Goal: Register for event/course

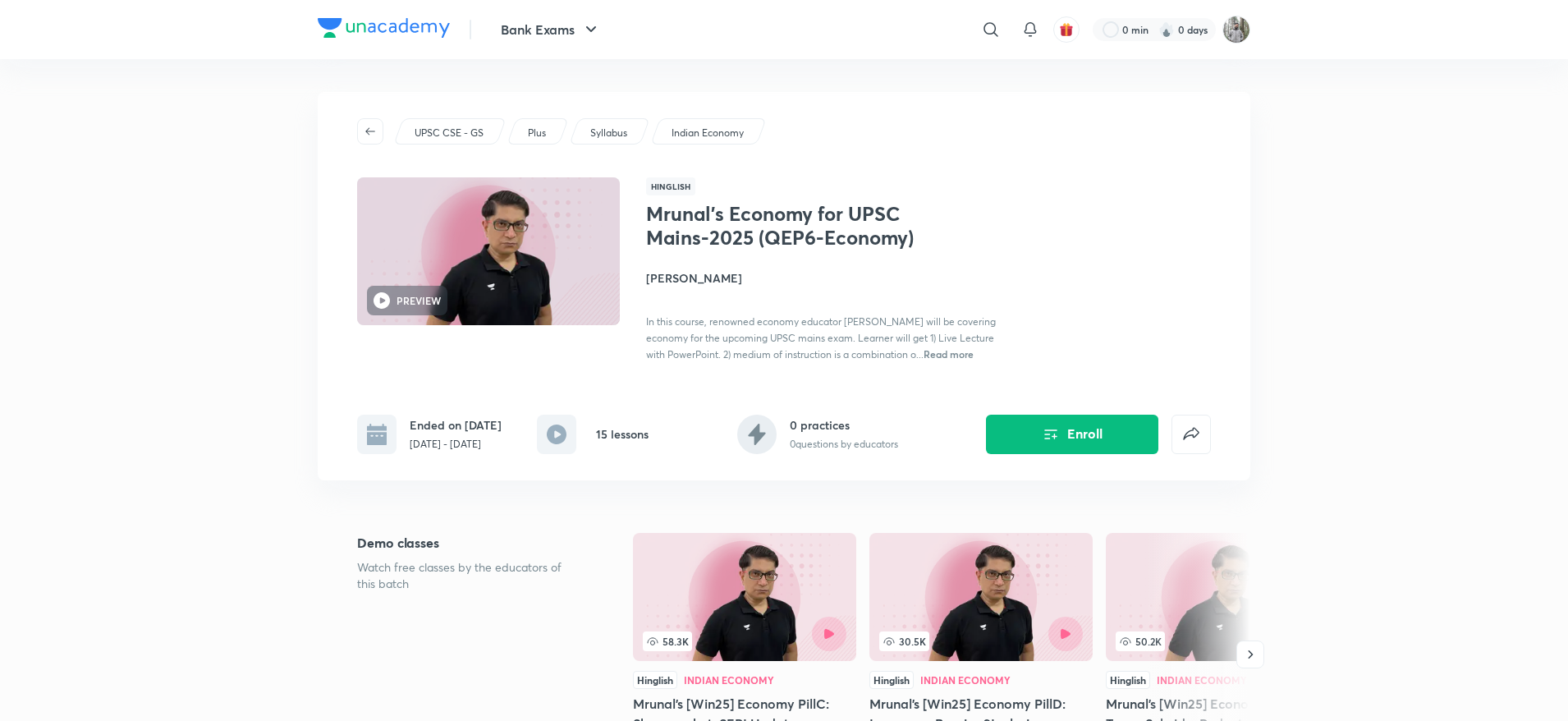
click at [1042, 434] on icon "Enroll" at bounding box center [1050, 433] width 19 height 19
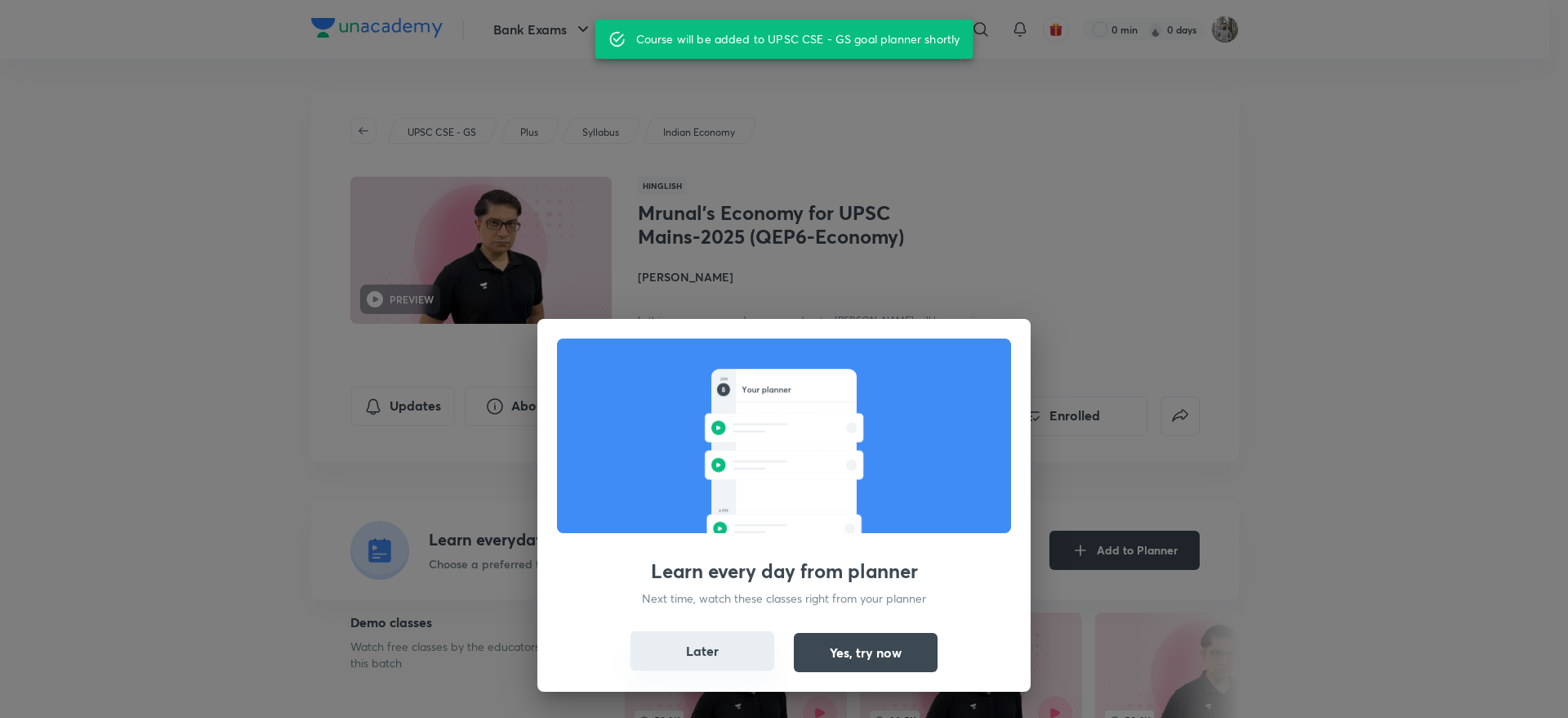
click at [737, 649] on button "Later" at bounding box center [703, 651] width 144 height 40
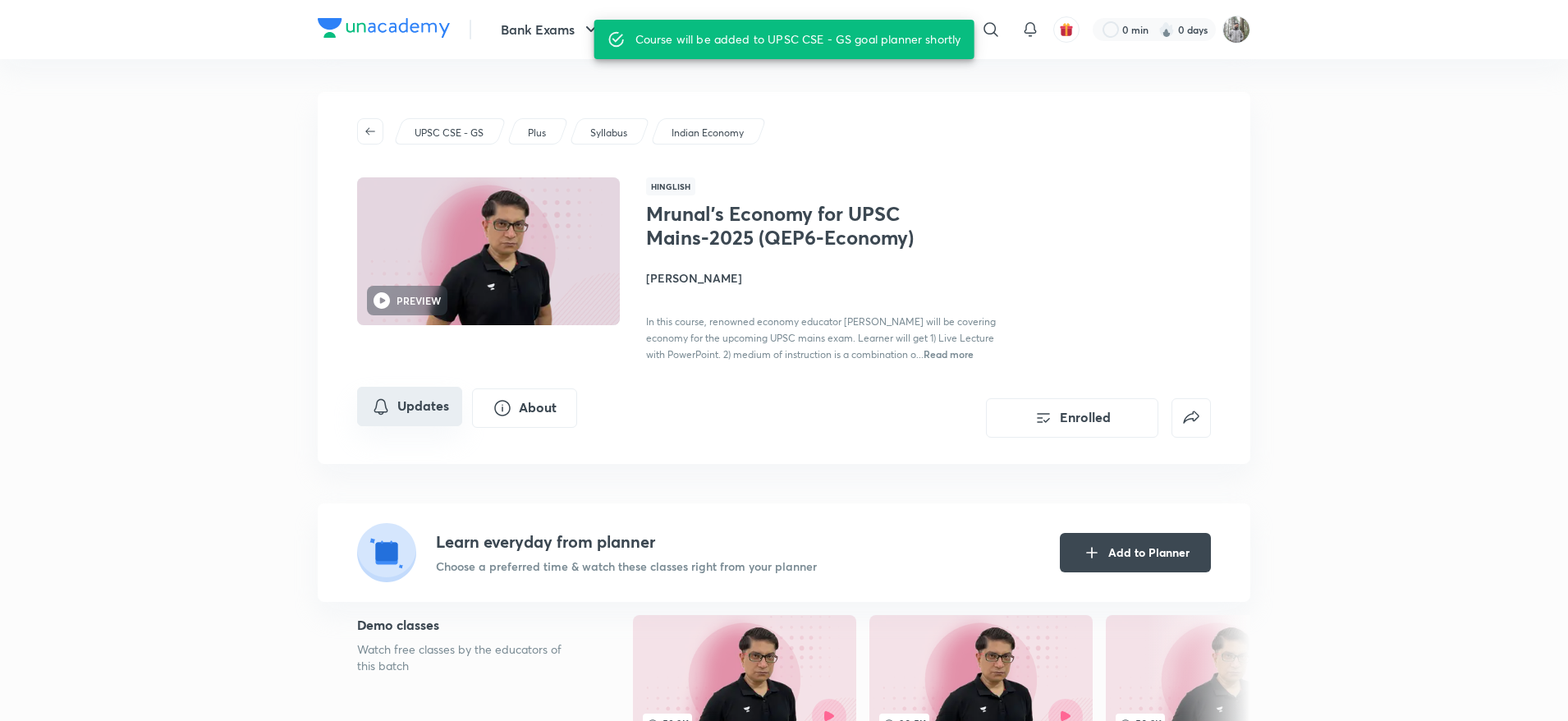
click at [386, 411] on icon "Updates" at bounding box center [380, 405] width 14 height 16
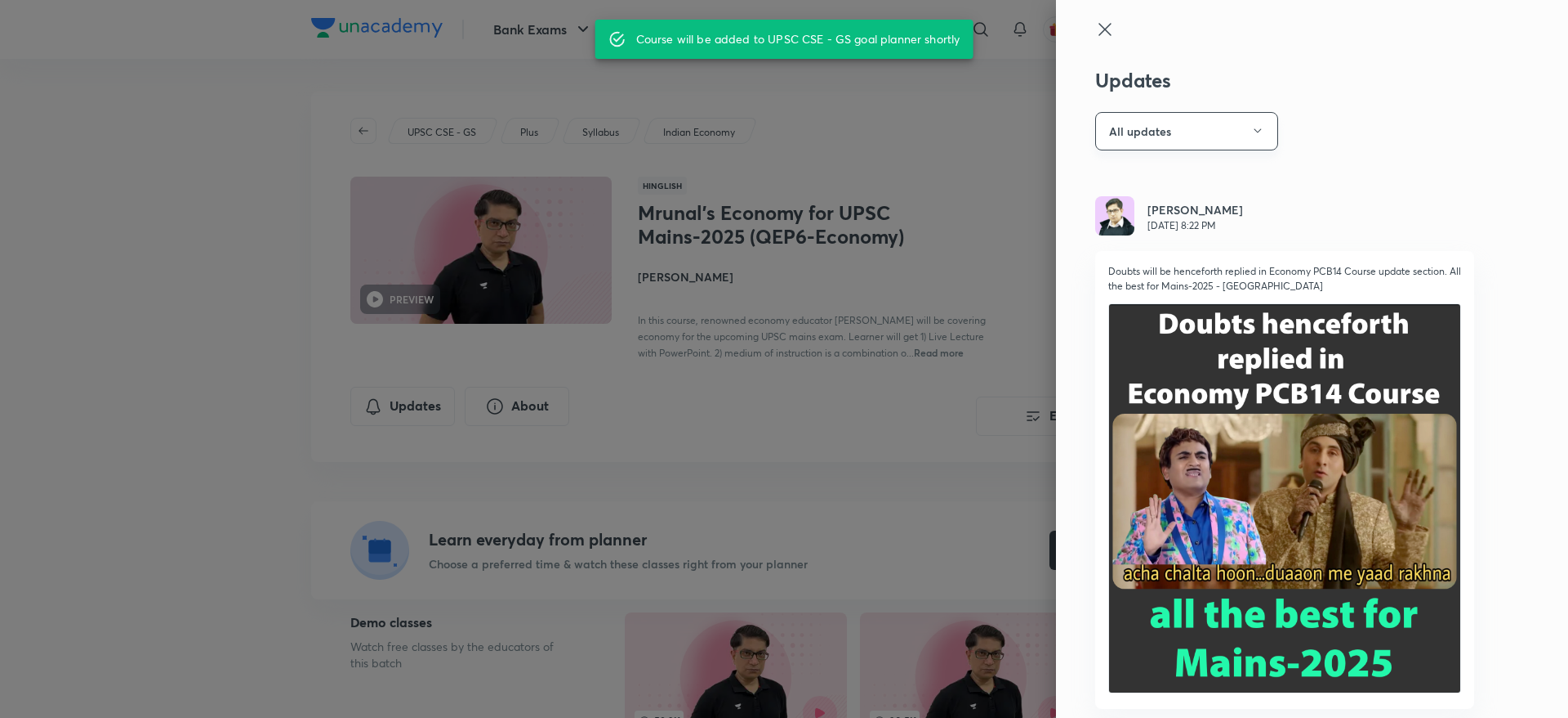
click at [1200, 131] on button "All updates" at bounding box center [1187, 131] width 183 height 39
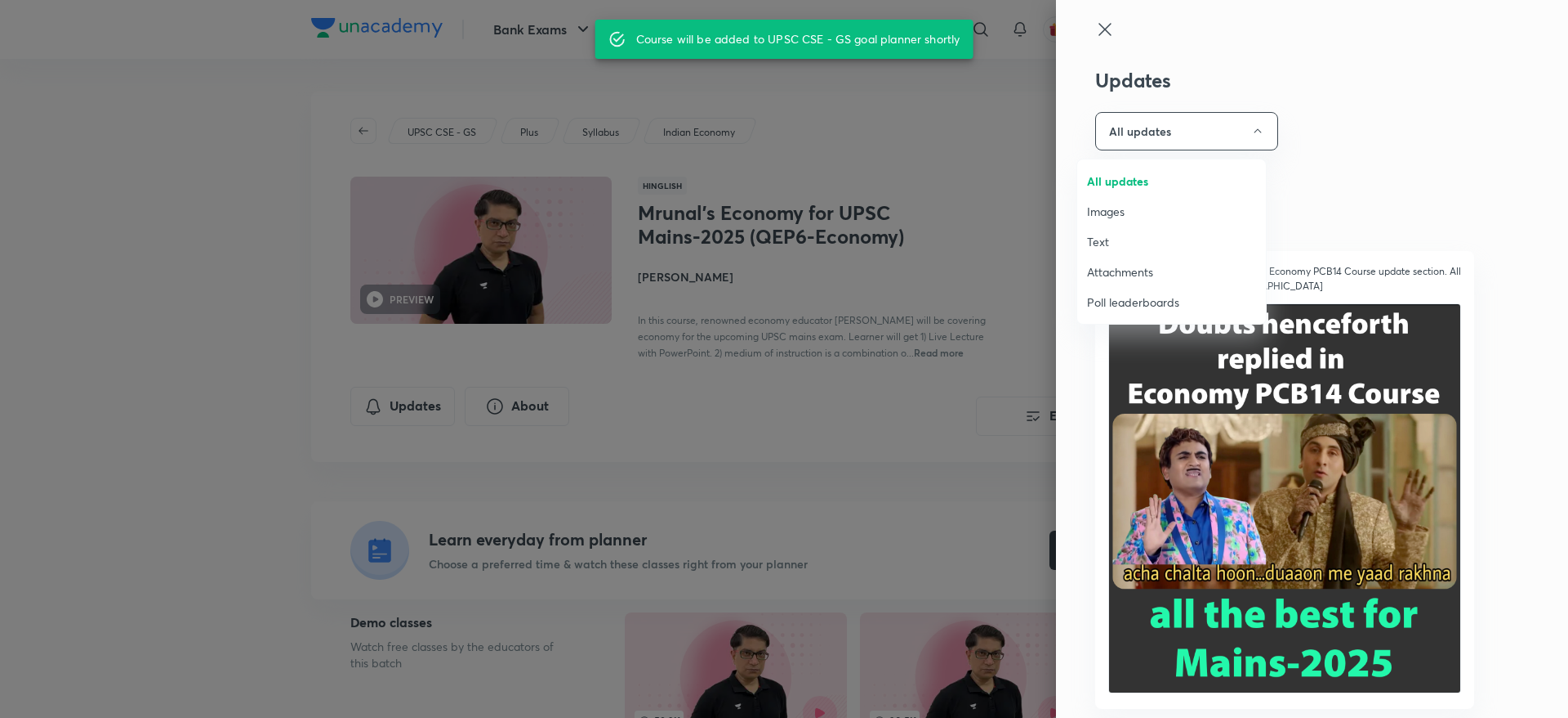
click at [1118, 270] on span "Attachments" at bounding box center [1172, 272] width 170 height 18
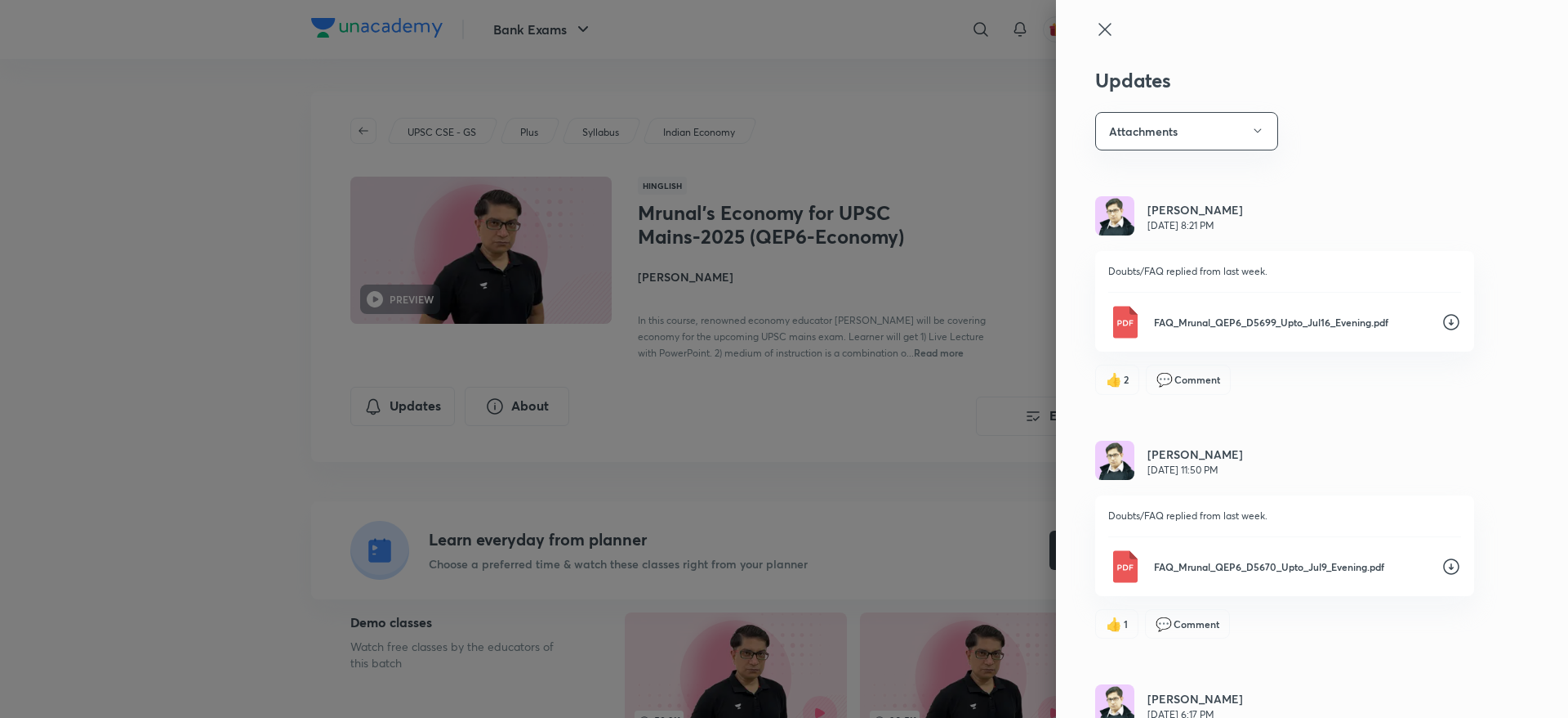
click at [1442, 321] on icon at bounding box center [1451, 322] width 19 height 19
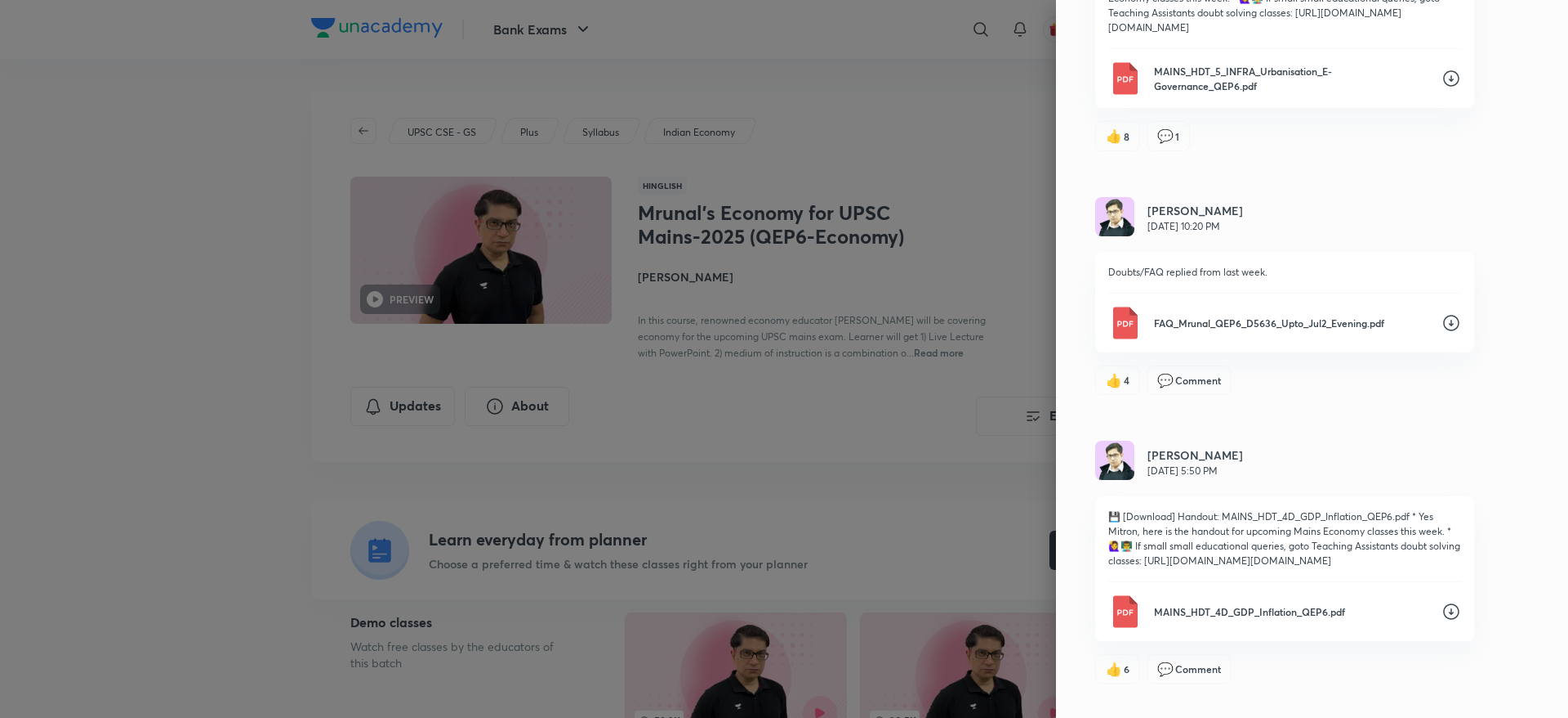
scroll to position [1461, 0]
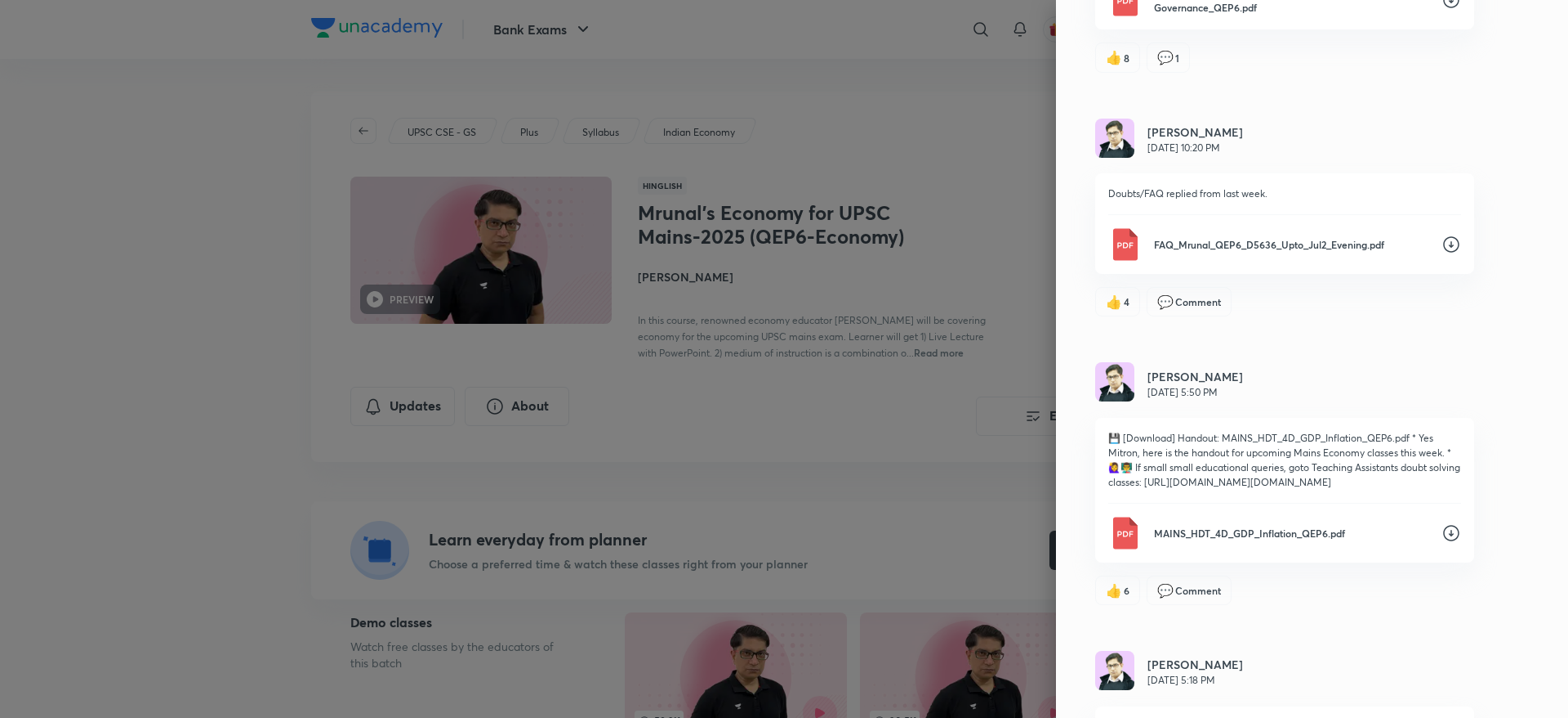
click at [1442, 543] on icon at bounding box center [1451, 532] width 19 height 19
